Goal: Task Accomplishment & Management: Manage account settings

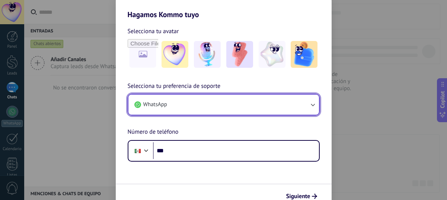
click at [219, 102] on button "WhatsApp" at bounding box center [223, 104] width 190 height 20
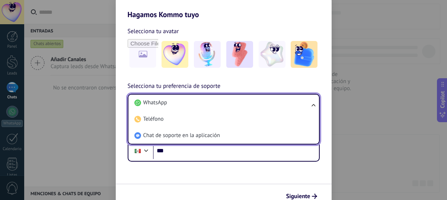
click at [219, 102] on li "WhatsApp" at bounding box center [221, 102] width 181 height 16
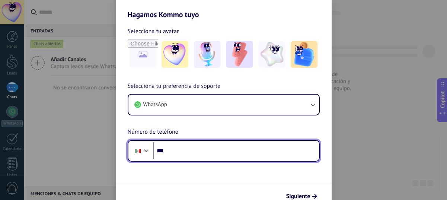
click at [182, 153] on input "***" at bounding box center [236, 150] width 166 height 17
type input "**********"
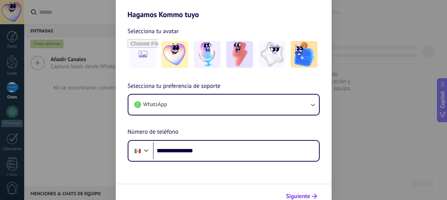
click at [297, 194] on span "Siguiente" at bounding box center [298, 195] width 24 height 5
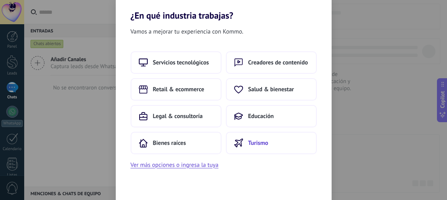
click at [260, 147] on button "Turismo" at bounding box center [271, 143] width 91 height 22
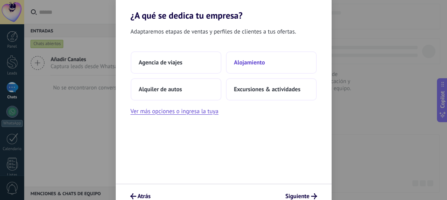
click at [257, 62] on span "Alojamiento" at bounding box center [249, 62] width 31 height 7
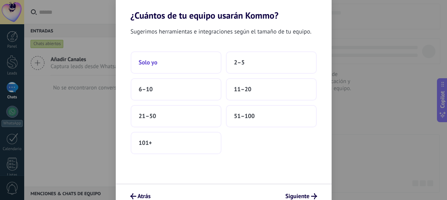
click at [201, 58] on button "Solo yo" at bounding box center [176, 62] width 91 height 22
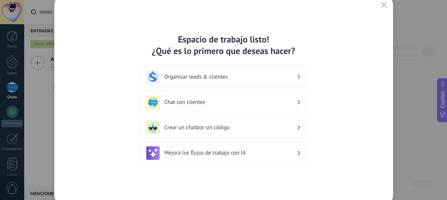
click at [247, 75] on h3 "Organizar leads & clientes" at bounding box center [230, 76] width 132 height 7
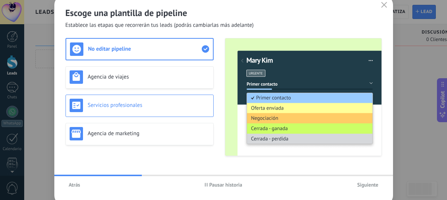
click at [142, 107] on h3 "Servicios profesionales" at bounding box center [149, 105] width 122 height 7
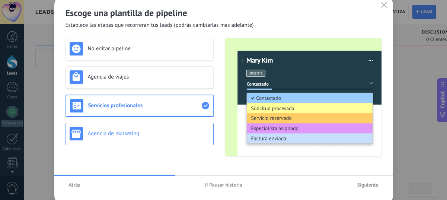
click at [137, 129] on div "Agencia de marketing" at bounding box center [140, 133] width 140 height 13
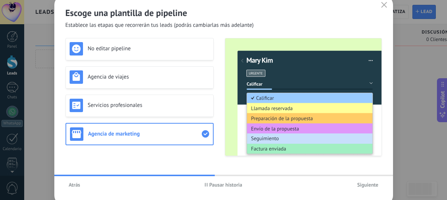
click at [367, 186] on span "Siguiente" at bounding box center [367, 184] width 21 height 5
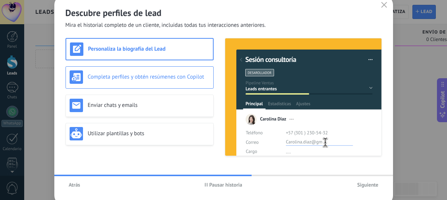
click at [146, 82] on div "Completa perfiles y obtén resúmenes con Copilot" at bounding box center [140, 76] width 140 height 13
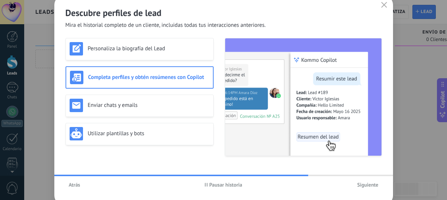
click at [364, 185] on span "Siguiente" at bounding box center [367, 184] width 21 height 5
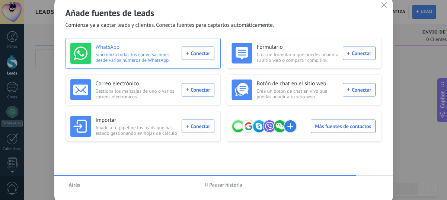
click at [205, 53] on div "WhatsApp Sincroniza todas tus conversaciones desde varios números de WhatsApp. …" at bounding box center [142, 53] width 144 height 21
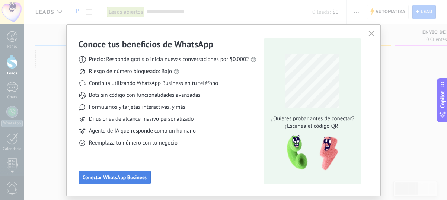
click at [116, 181] on button "Conectar WhatsApp Business" at bounding box center [114, 176] width 72 height 13
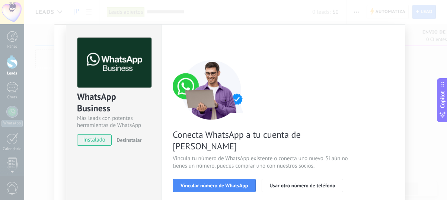
click at [411, 64] on div "WhatsApp Business Más leads con potentes herramientas de WhatsApp instalado Des…" at bounding box center [235, 100] width 422 height 200
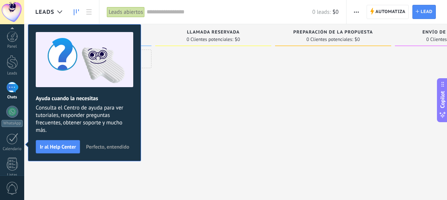
scroll to position [110, 0]
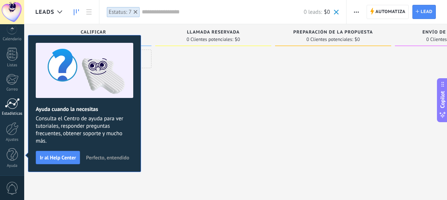
click at [8, 108] on div at bounding box center [12, 103] width 15 height 11
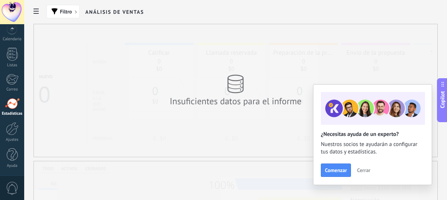
click at [37, 12] on icon at bounding box center [35, 11] width 5 height 5
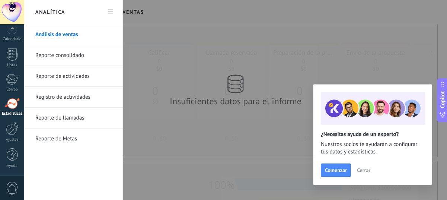
click at [190, 30] on div at bounding box center [223, 100] width 447 height 200
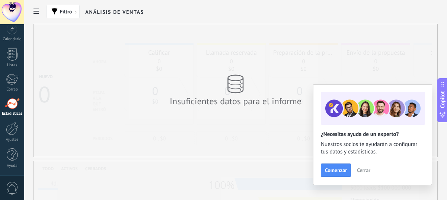
click at [8, 10] on div at bounding box center [12, 12] width 24 height 24
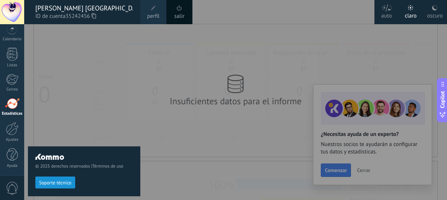
click at [105, 57] on div "© 2025 derechos reservados | Términos de uso Soporte técnico" at bounding box center [84, 111] width 112 height 175
click at [302, 65] on div at bounding box center [247, 100] width 447 height 200
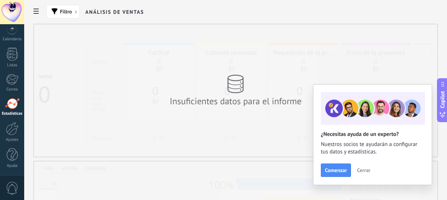
click at [73, 46] on div "Insuficientes datos para el informe" at bounding box center [235, 90] width 403 height 132
click at [213, 70] on div "Insuficientes datos para el informe" at bounding box center [235, 90] width 149 height 47
click at [16, 38] on div "Calendario" at bounding box center [12, 39] width 22 height 5
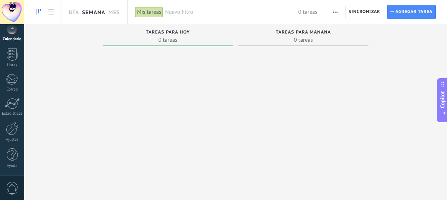
scroll to position [48, 0]
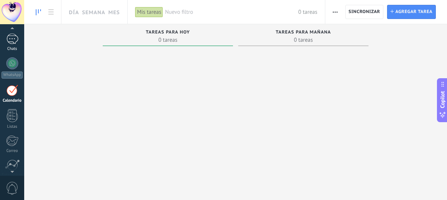
click at [13, 40] on div at bounding box center [12, 38] width 12 height 11
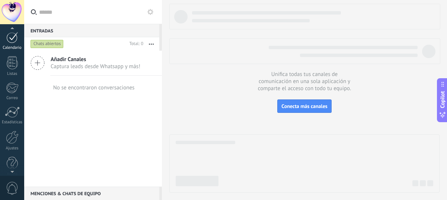
scroll to position [110, 0]
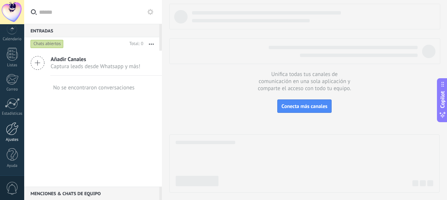
click at [10, 131] on div at bounding box center [12, 128] width 13 height 13
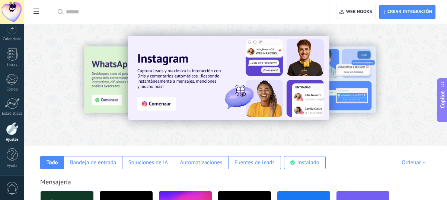
click at [42, 10] on span at bounding box center [36, 12] width 13 height 15
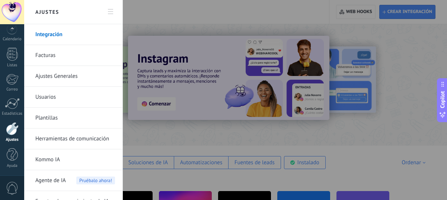
click at [51, 158] on link "Kommo IA" at bounding box center [75, 159] width 80 height 21
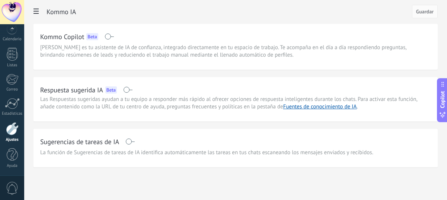
click at [130, 90] on span at bounding box center [127, 90] width 9 height 6
click at [418, 11] on span "Guardar" at bounding box center [424, 11] width 17 height 5
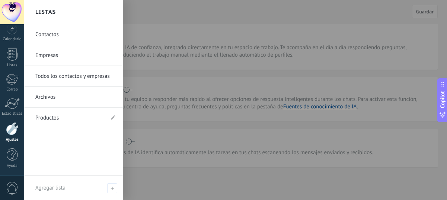
click at [38, 51] on link "Empresas" at bounding box center [75, 55] width 80 height 21
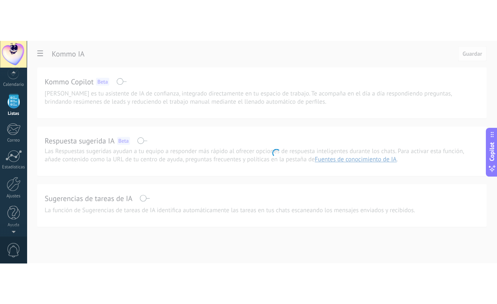
scroll to position [73, 0]
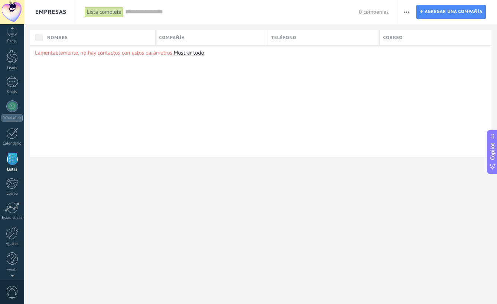
scroll to position [5, 0]
click at [251, 91] on div "Lamentablemente, no hay contactos con estos parámetros. Mostrar todo" at bounding box center [261, 101] width 462 height 112
click at [10, 32] on div at bounding box center [12, 36] width 11 height 11
